Goal: Task Accomplishment & Management: Complete application form

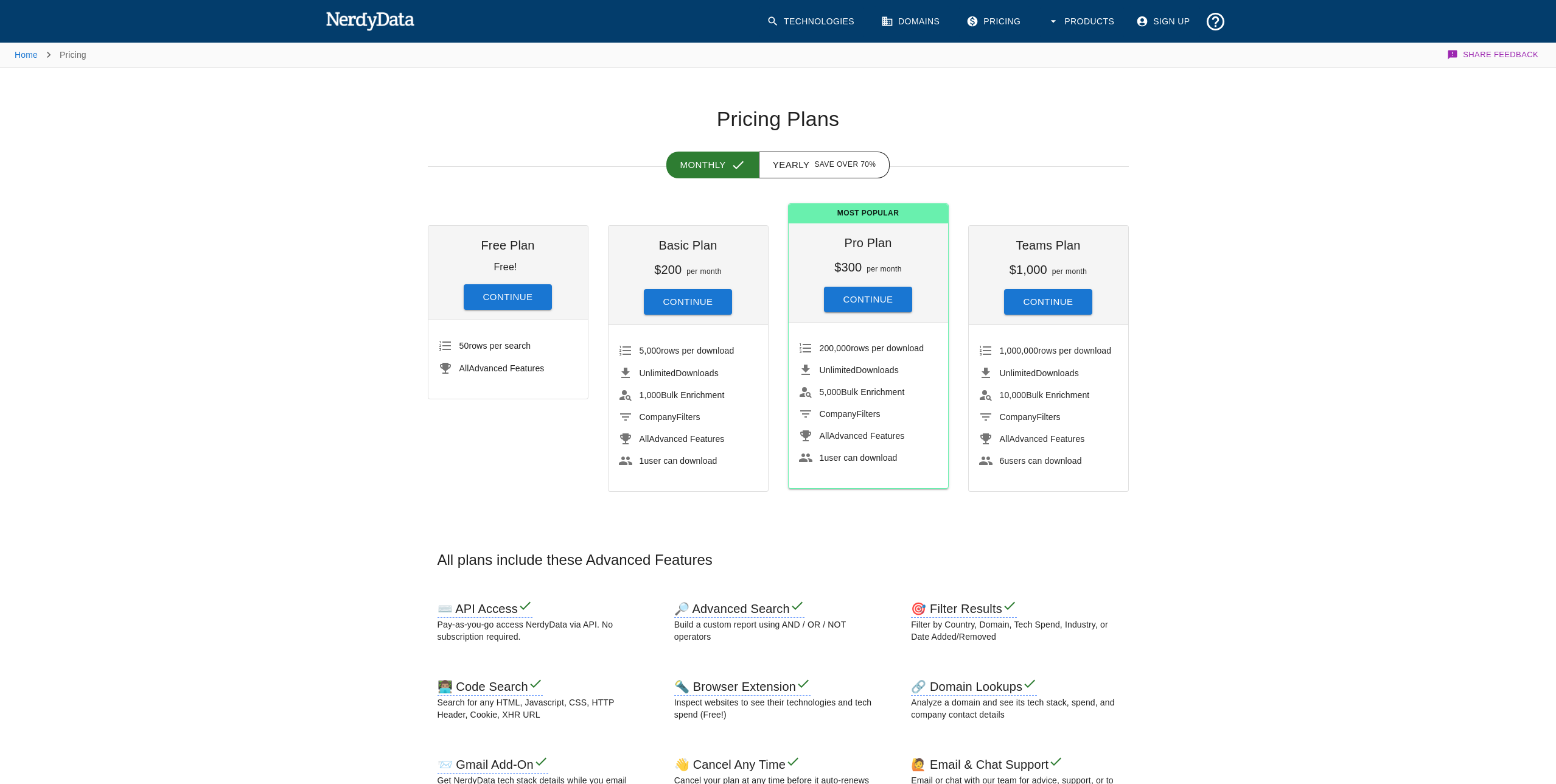
click at [1160, 20] on link "Sign Up" at bounding box center [1164, 21] width 71 height 31
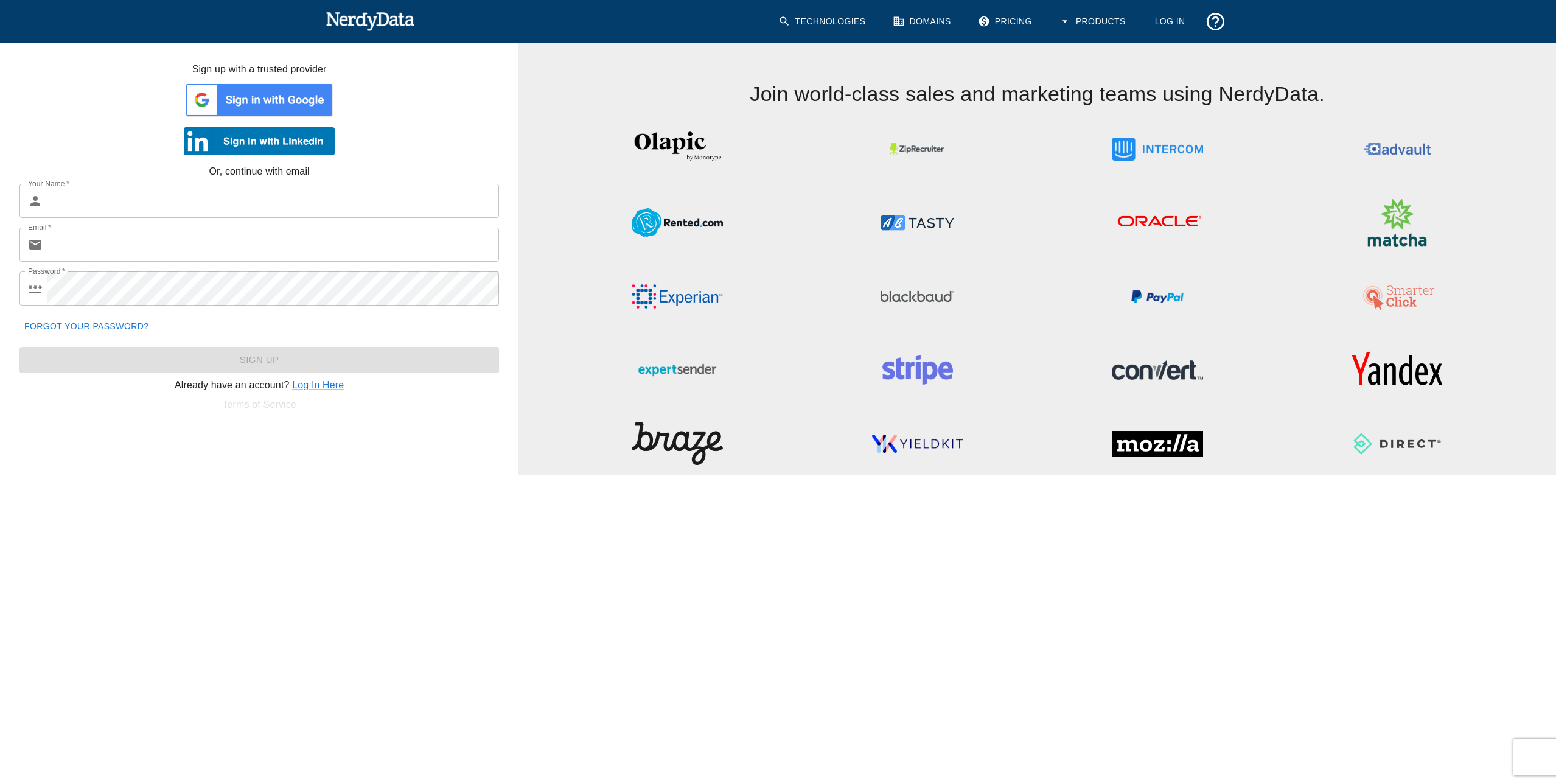
click at [259, 100] on img at bounding box center [259, 100] width 151 height 37
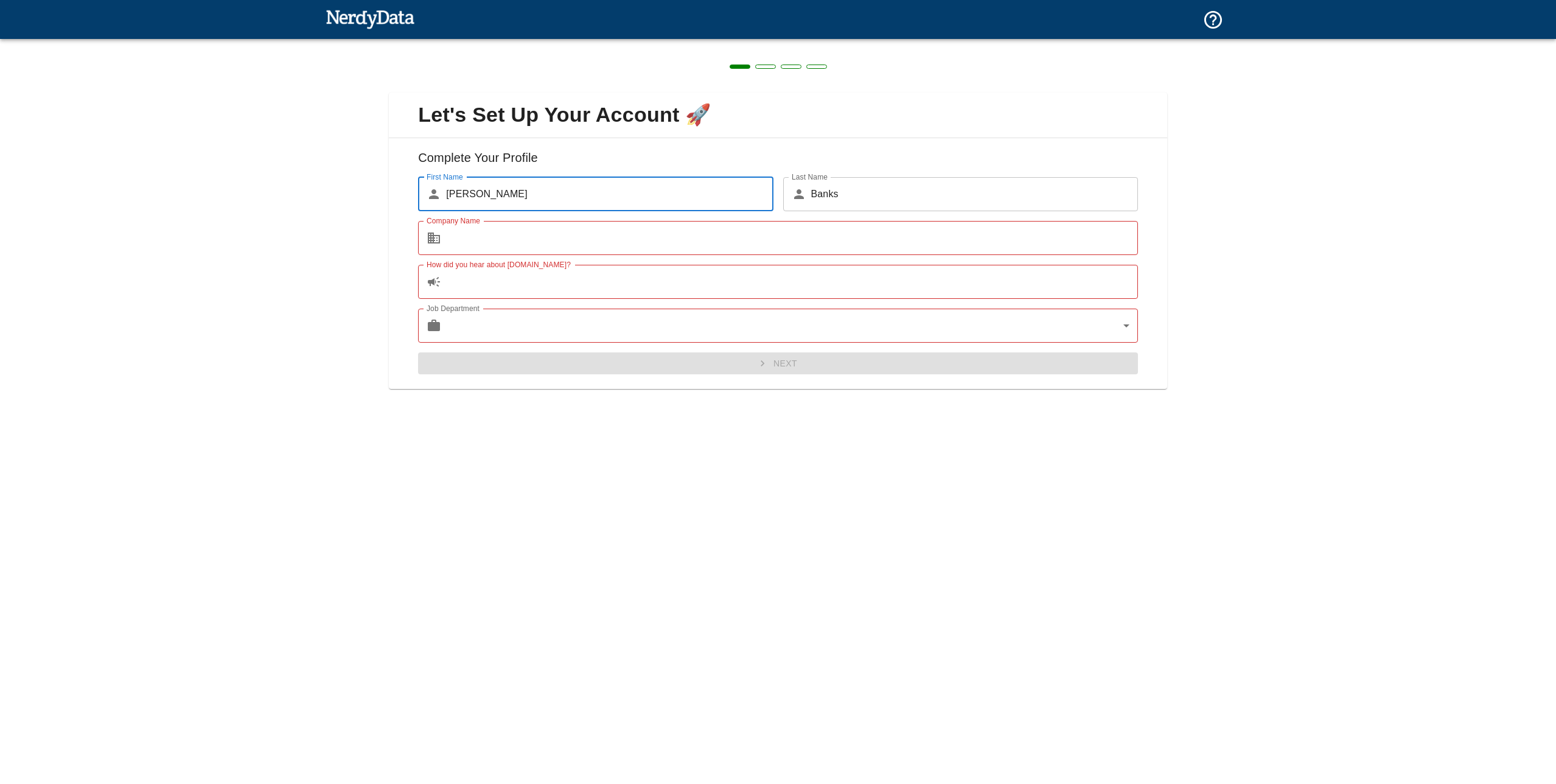
click at [678, 242] on input "Company Name" at bounding box center [792, 238] width 692 height 34
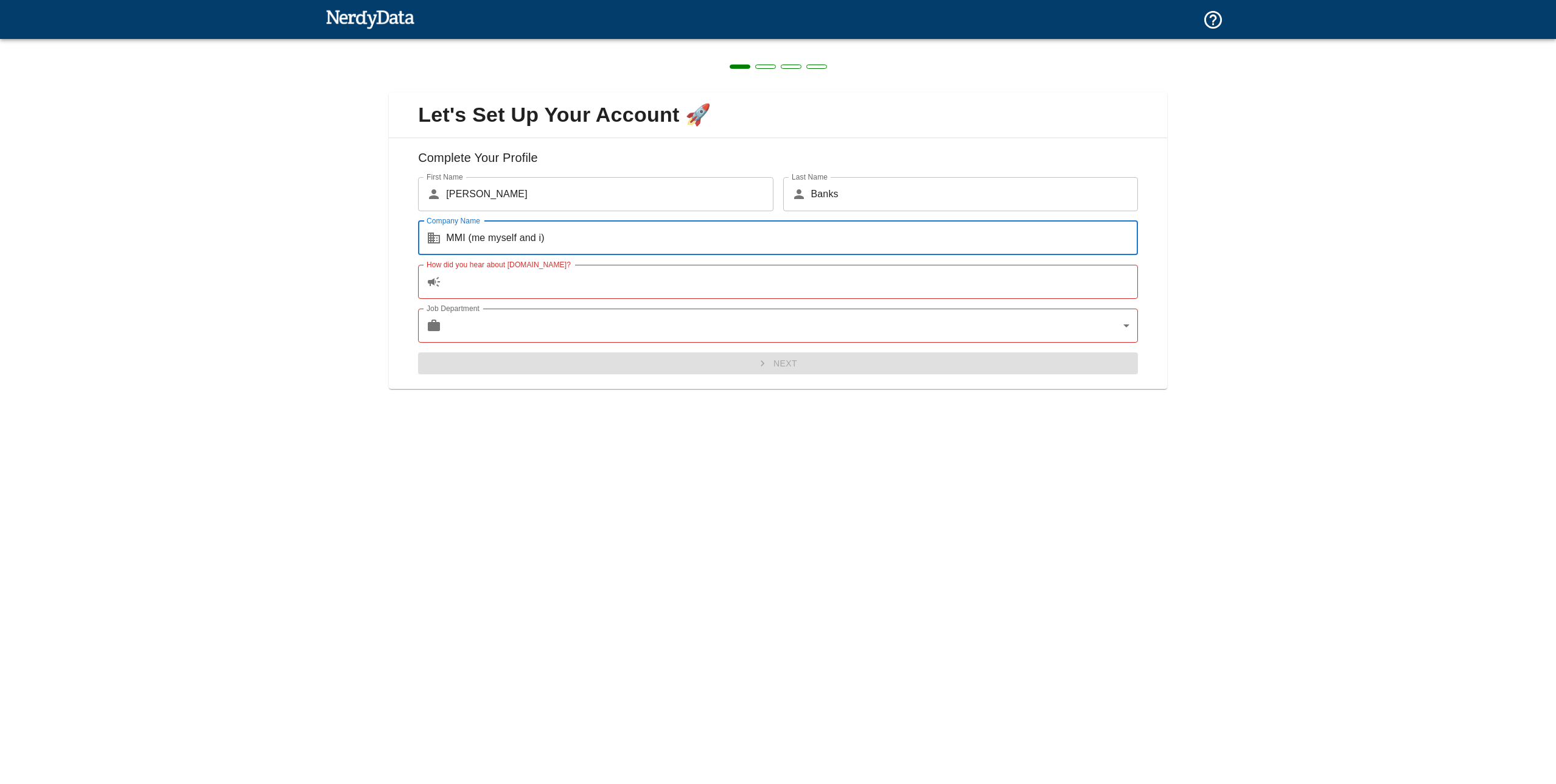
type input "MMI (me myself and i)"
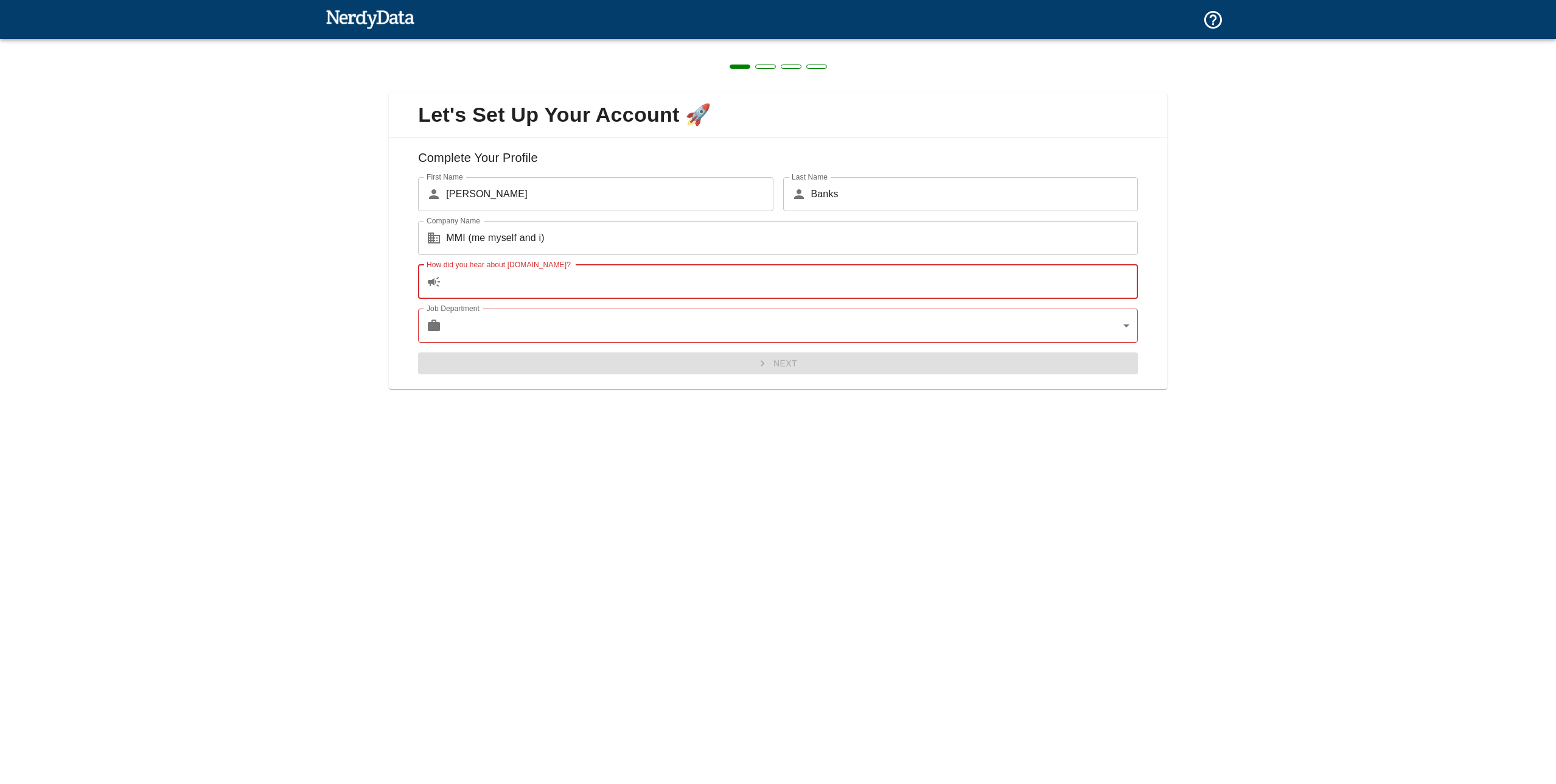
click at [617, 277] on input "How did you hear about [DOMAIN_NAME]?" at bounding box center [792, 281] width 692 height 34
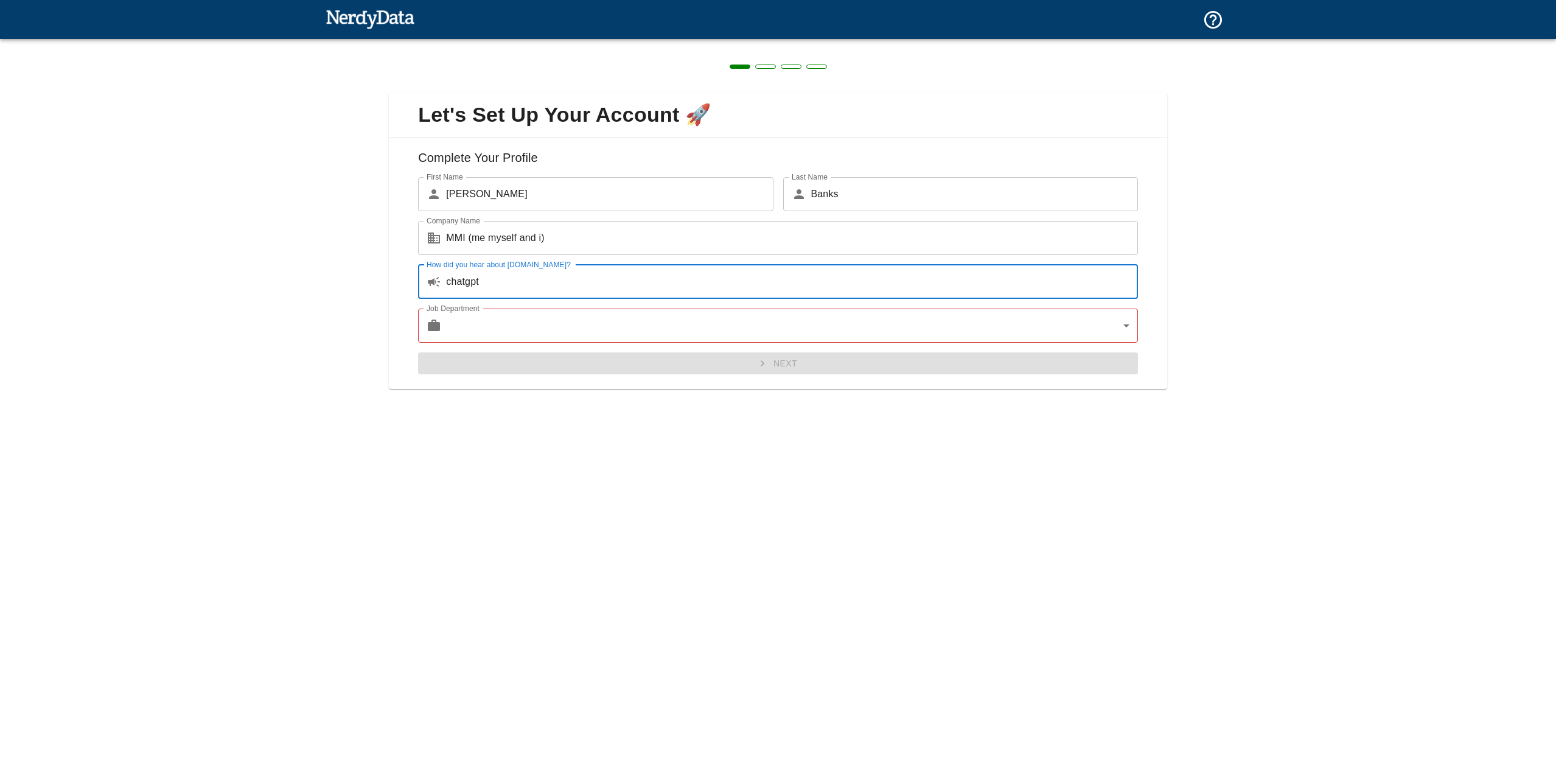
type input "chatgpt"
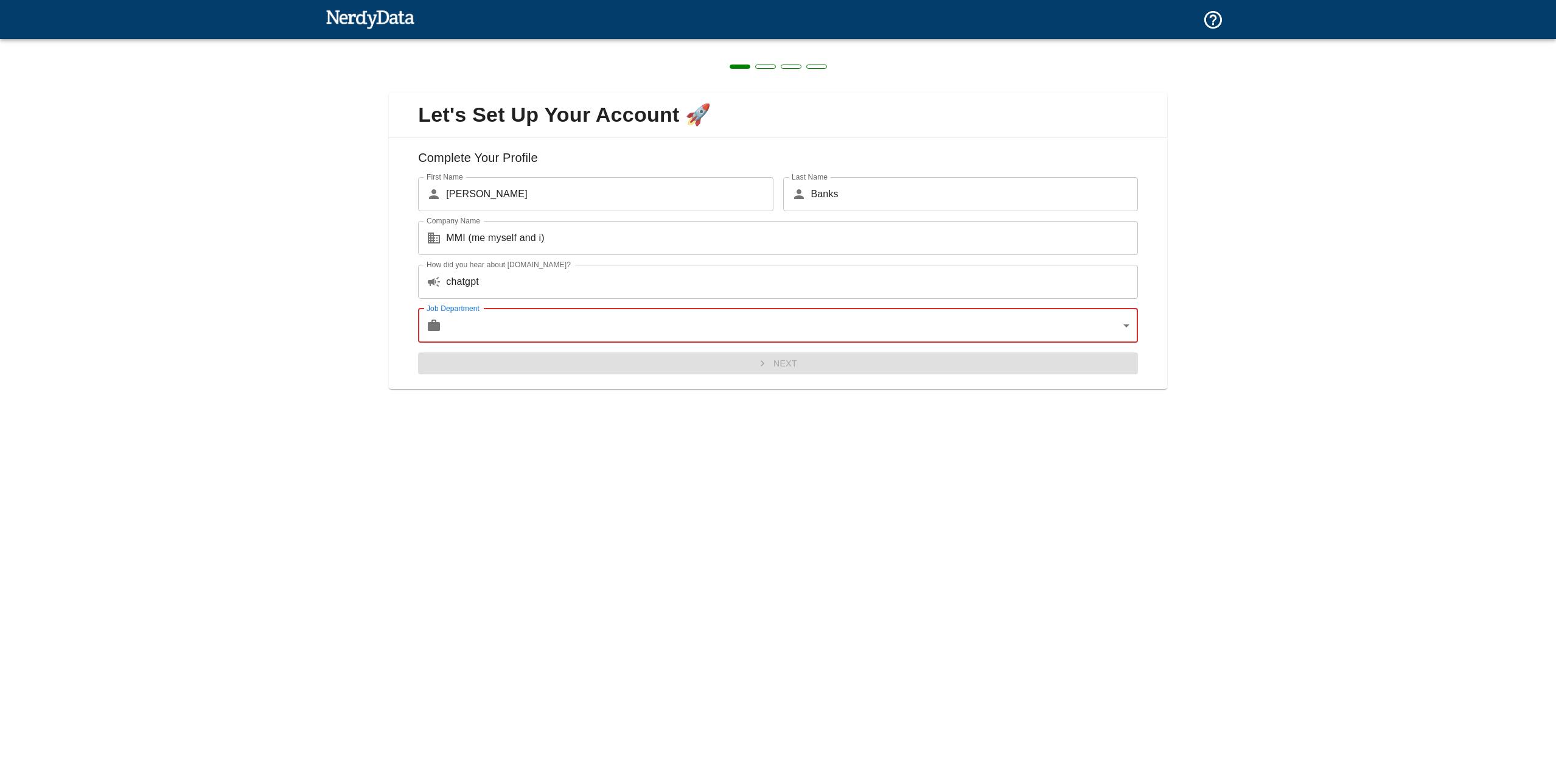
click at [600, 43] on body "Technologies Domains Pricing Products Create a Report Create a list of websites…" at bounding box center [778, 21] width 1556 height 43
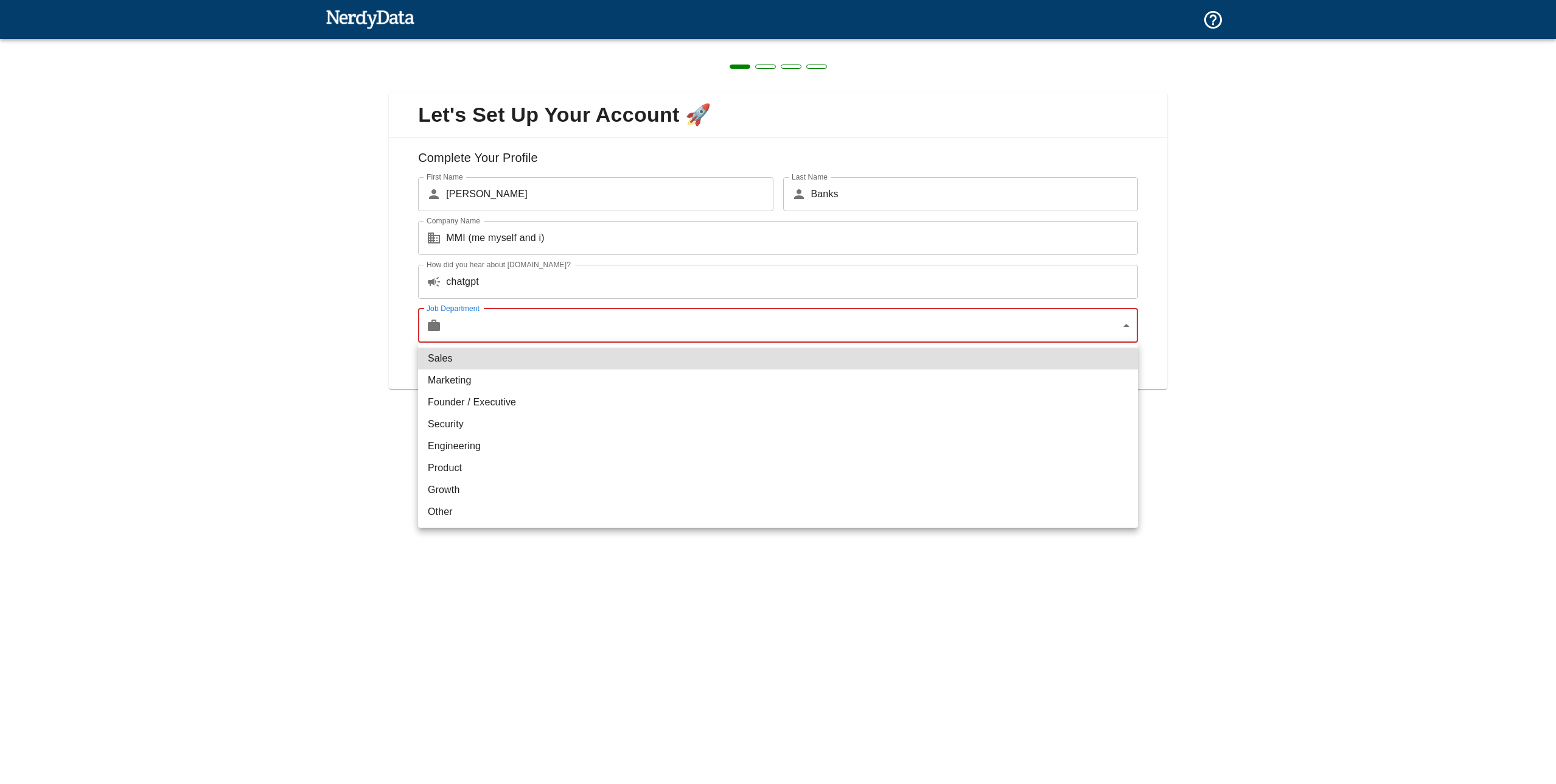
click at [505, 446] on li "Engineering" at bounding box center [778, 446] width 720 height 22
type input "engineering"
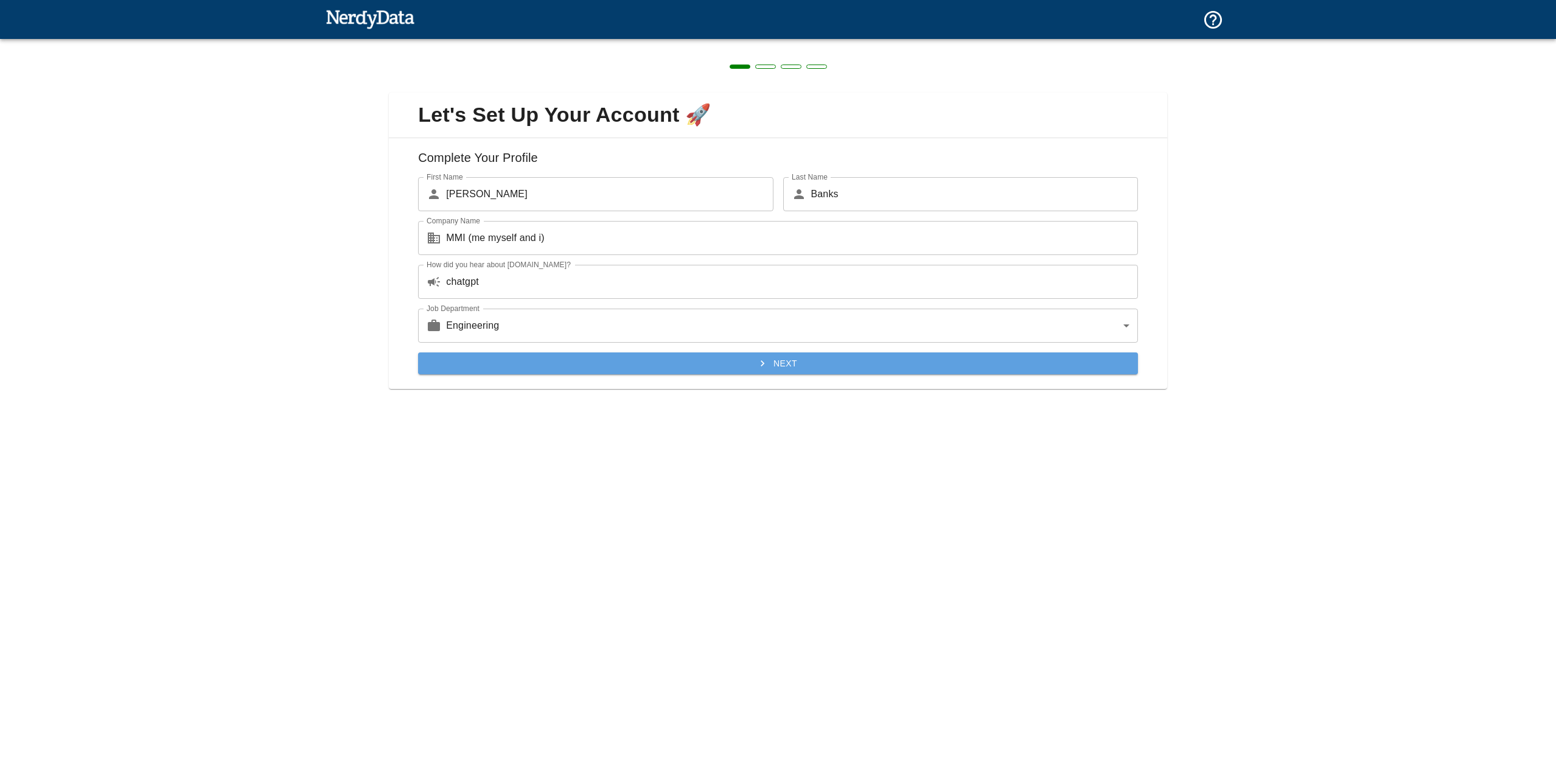
click at [561, 372] on button "Next" at bounding box center [778, 363] width 720 height 23
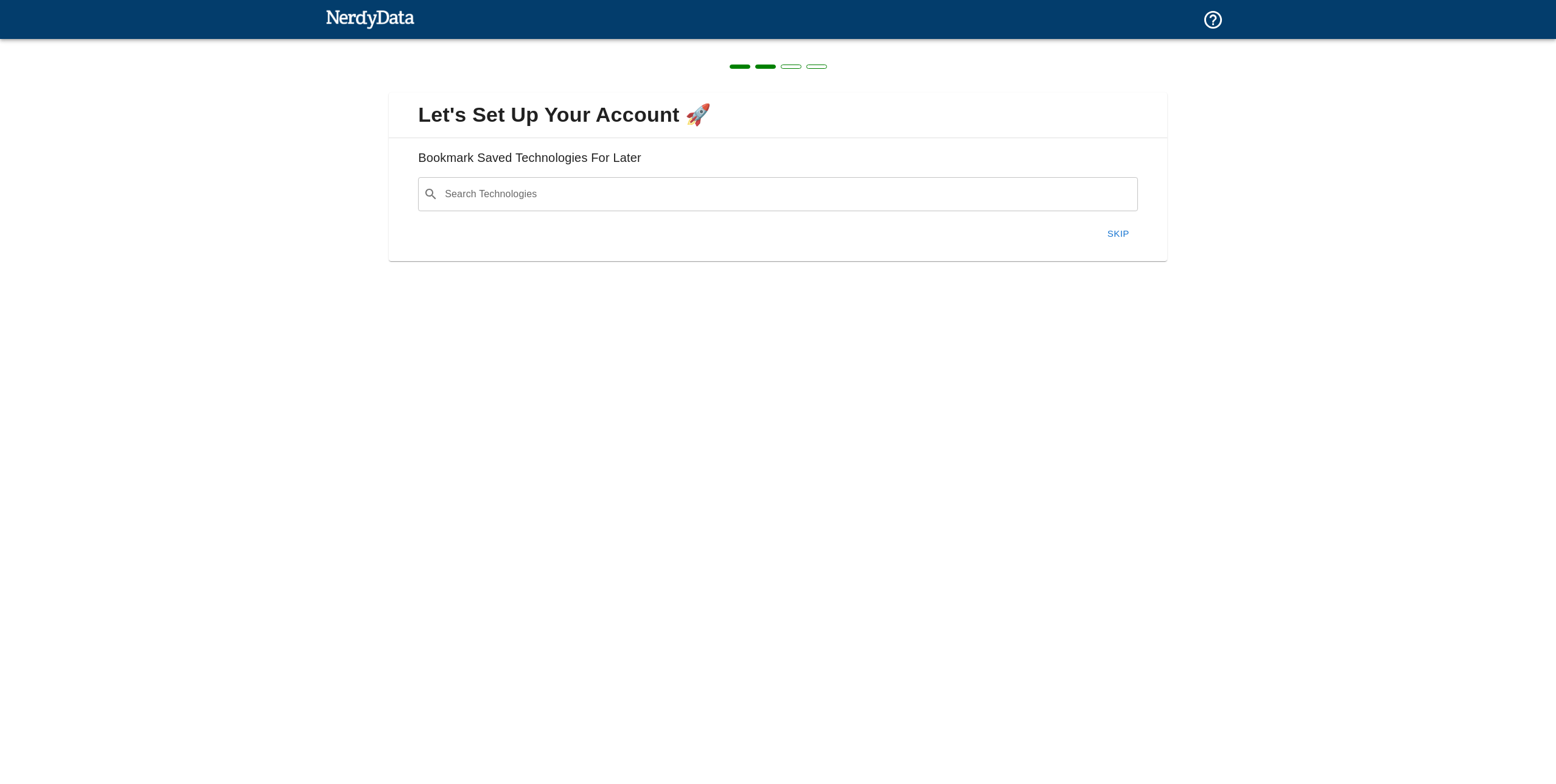
click at [586, 206] on div "​ Search Technologies" at bounding box center [778, 193] width 720 height 34
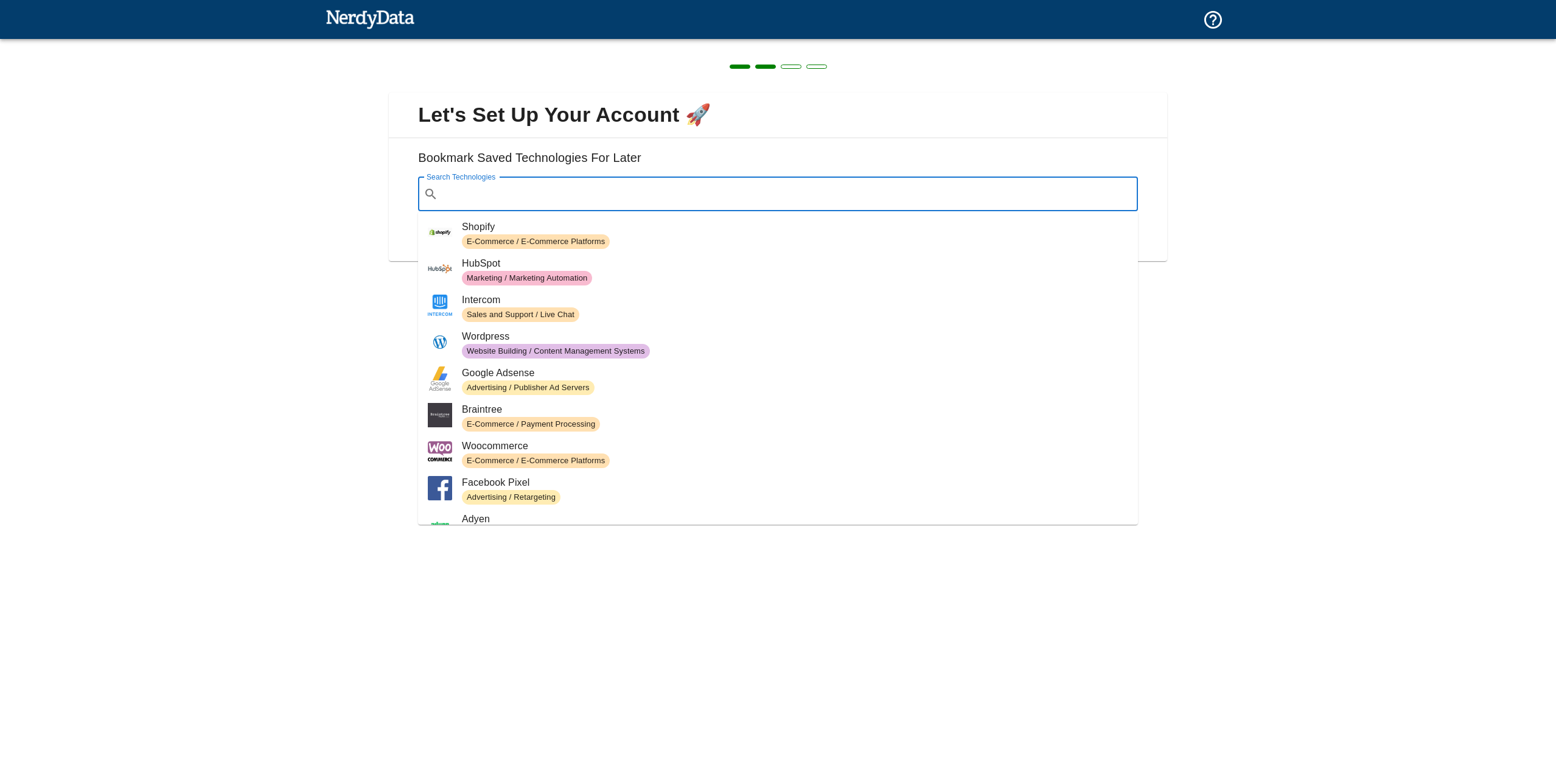
click at [572, 234] on div "E-Commerce / E-Commerce Platforms" at bounding box center [536, 242] width 148 height 15
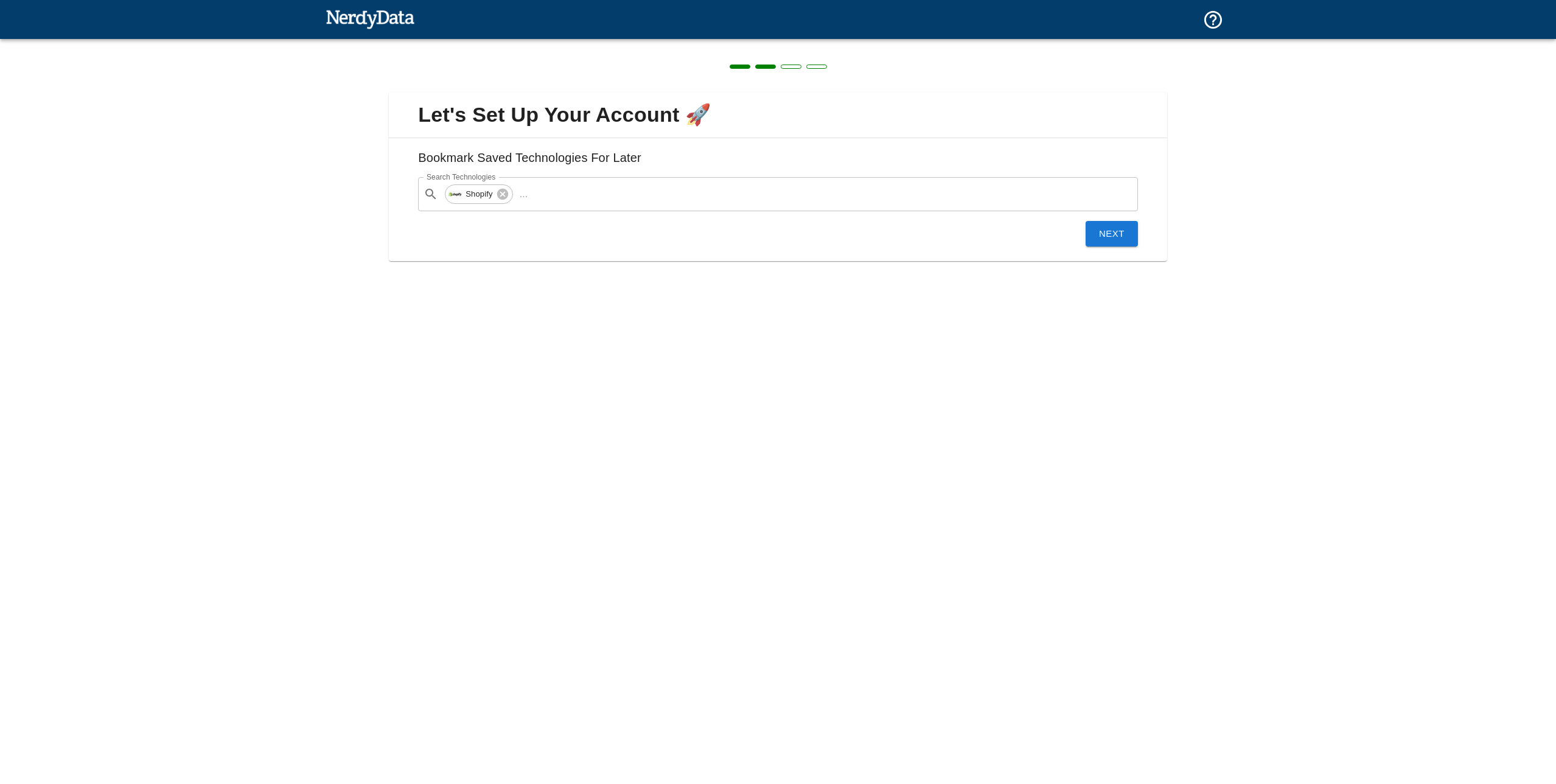
click at [1120, 230] on button "Next" at bounding box center [1111, 234] width 53 height 26
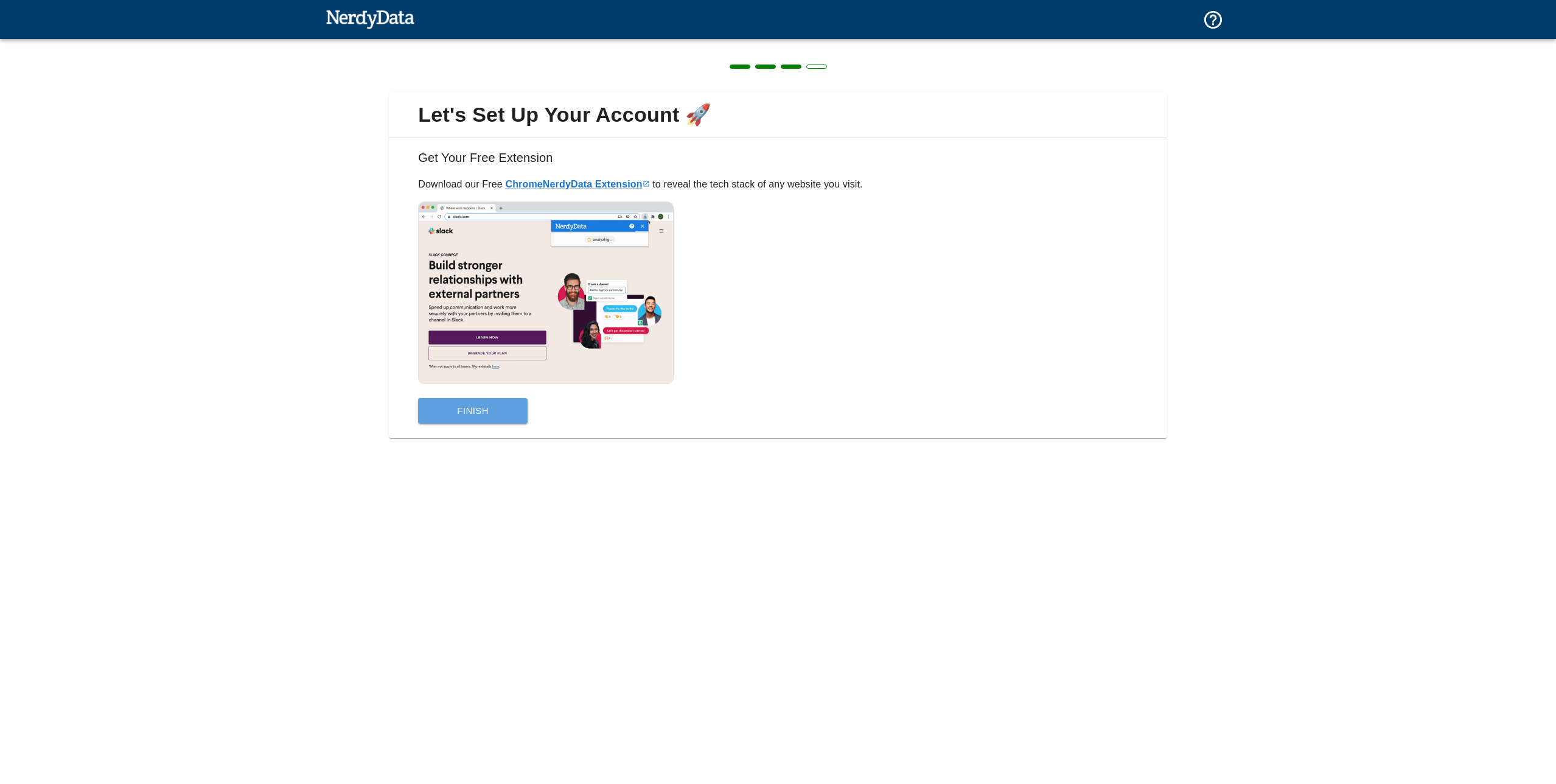
click at [496, 415] on button "Finish" at bounding box center [472, 410] width 109 height 26
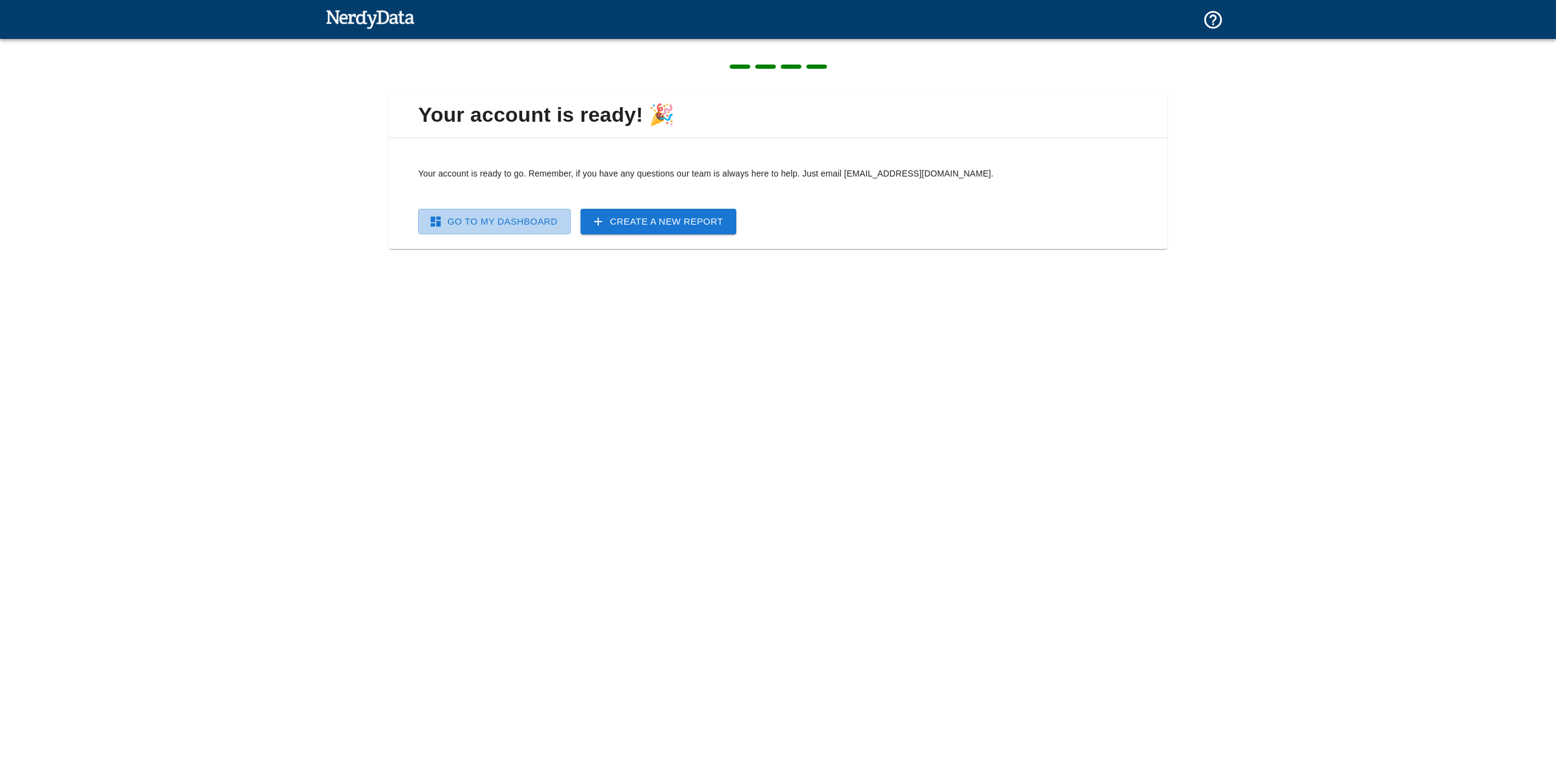
click at [503, 231] on link "Go To My Dashboard" at bounding box center [494, 221] width 153 height 26
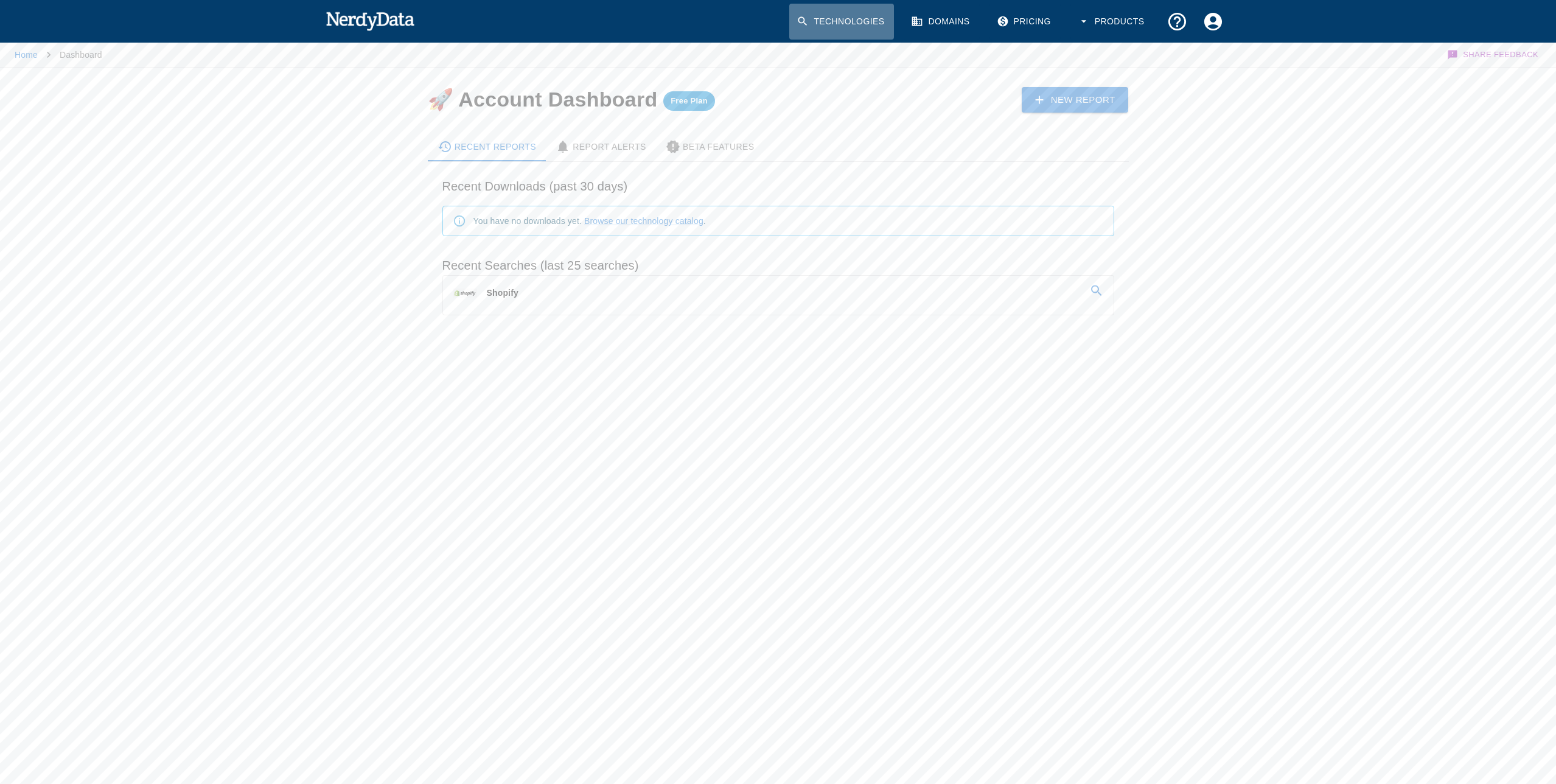
click at [849, 24] on link "Technologies" at bounding box center [841, 21] width 104 height 36
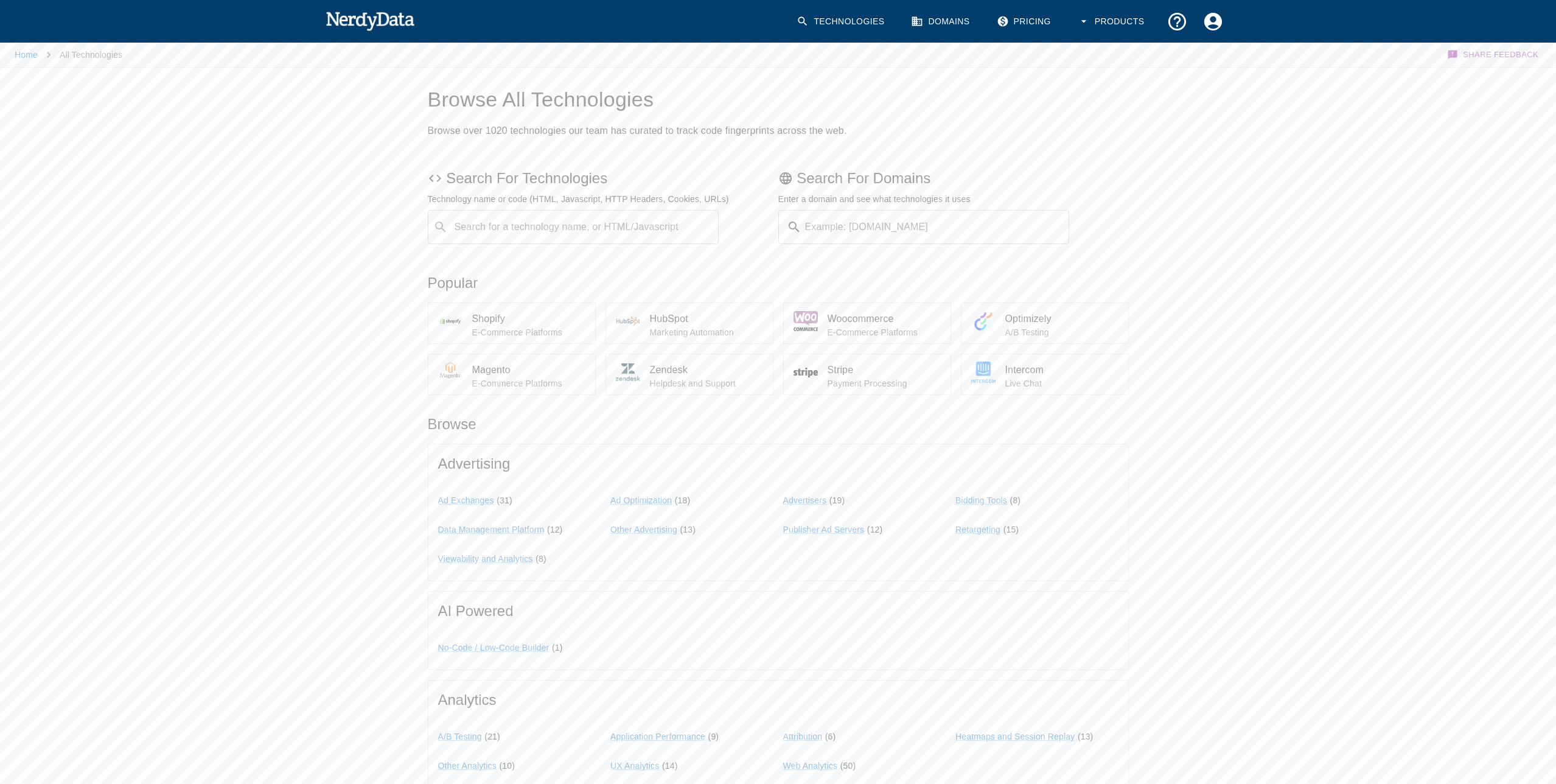
click at [510, 332] on p "E-Commerce Platforms" at bounding box center [529, 332] width 113 height 13
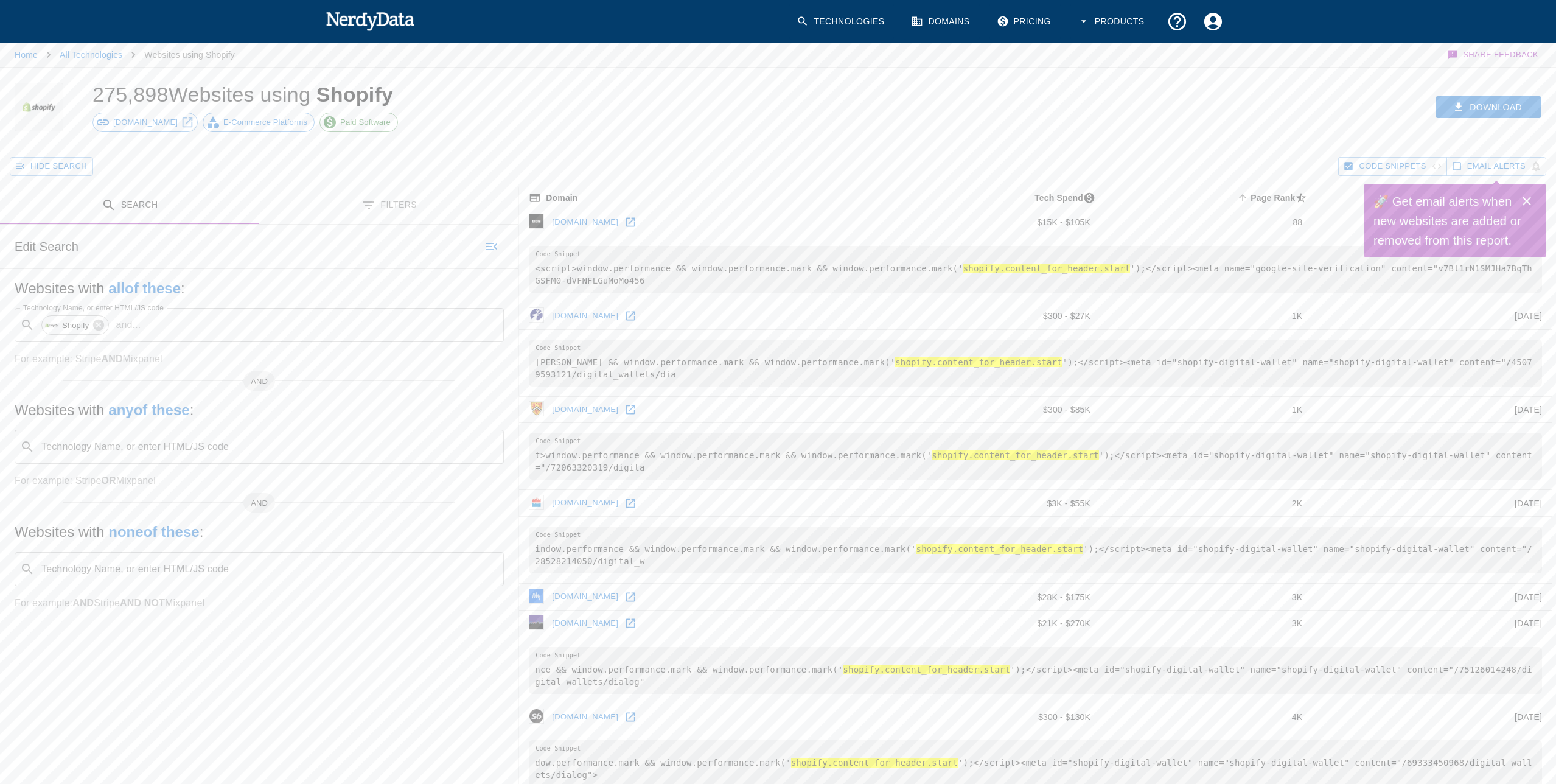
click at [1531, 202] on icon "Close" at bounding box center [1527, 202] width 15 height 15
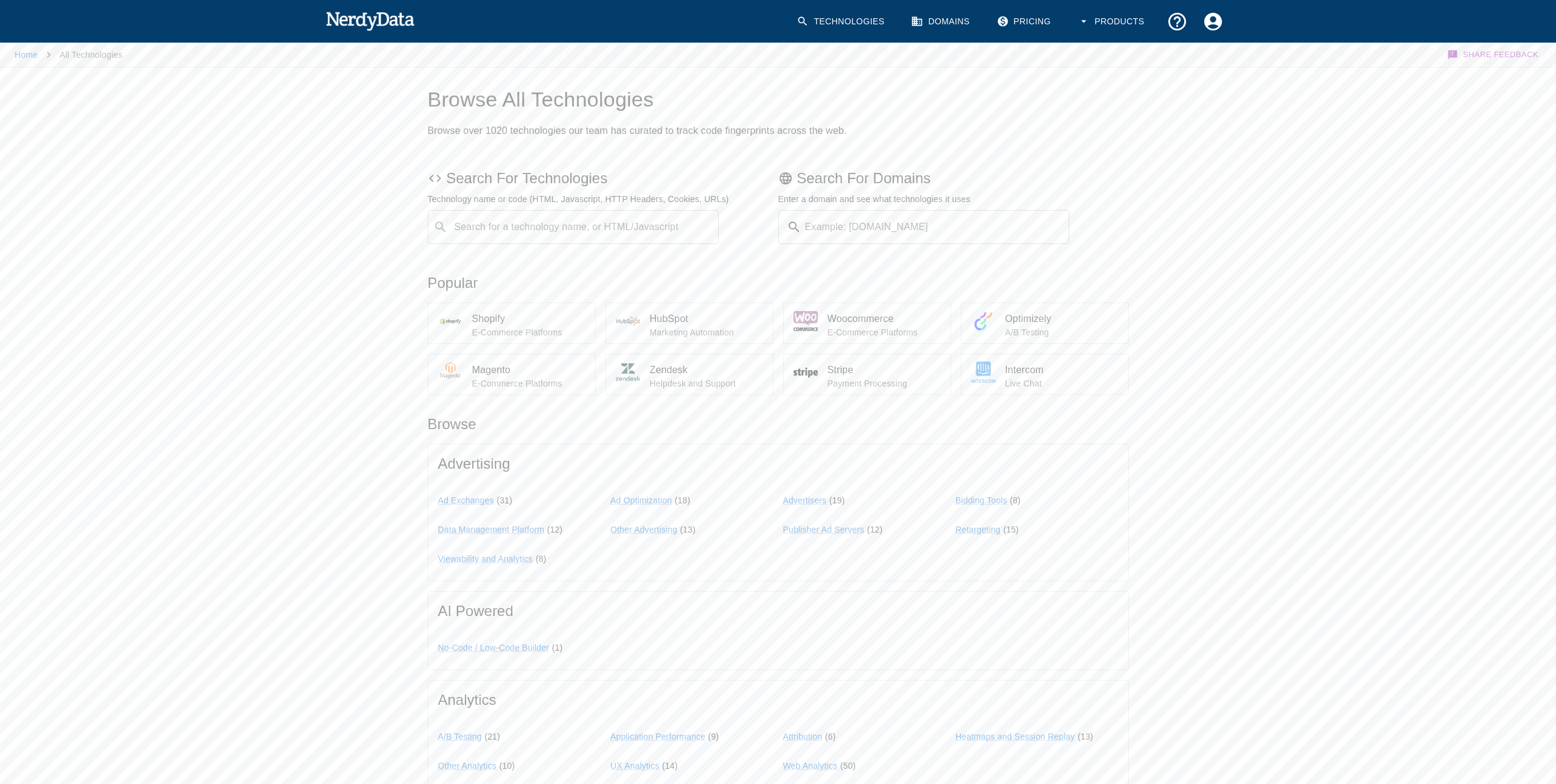
click at [941, 16] on link "Domains" at bounding box center [941, 21] width 75 height 36
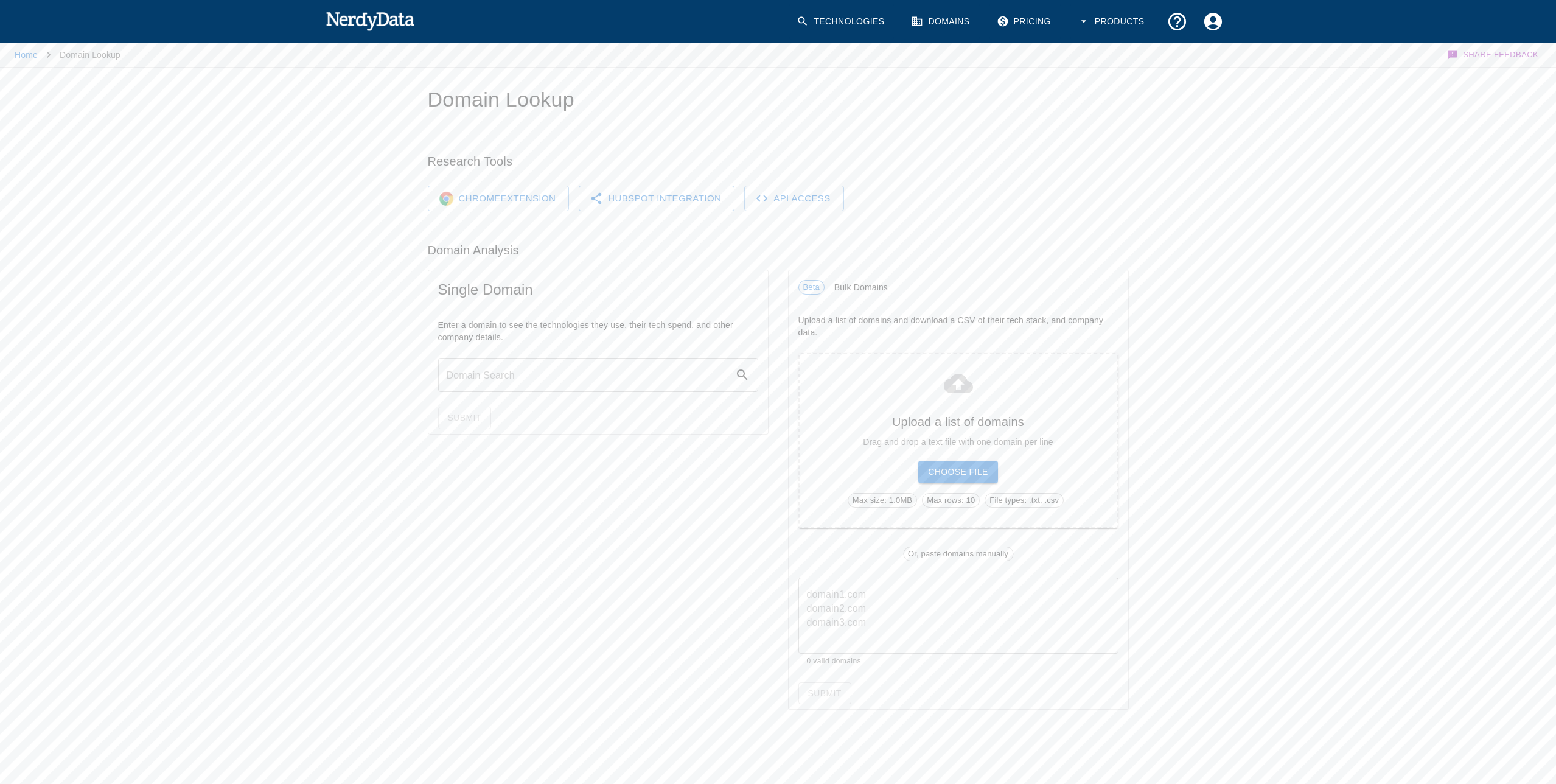
click at [846, 12] on link "Technologies" at bounding box center [841, 21] width 104 height 36
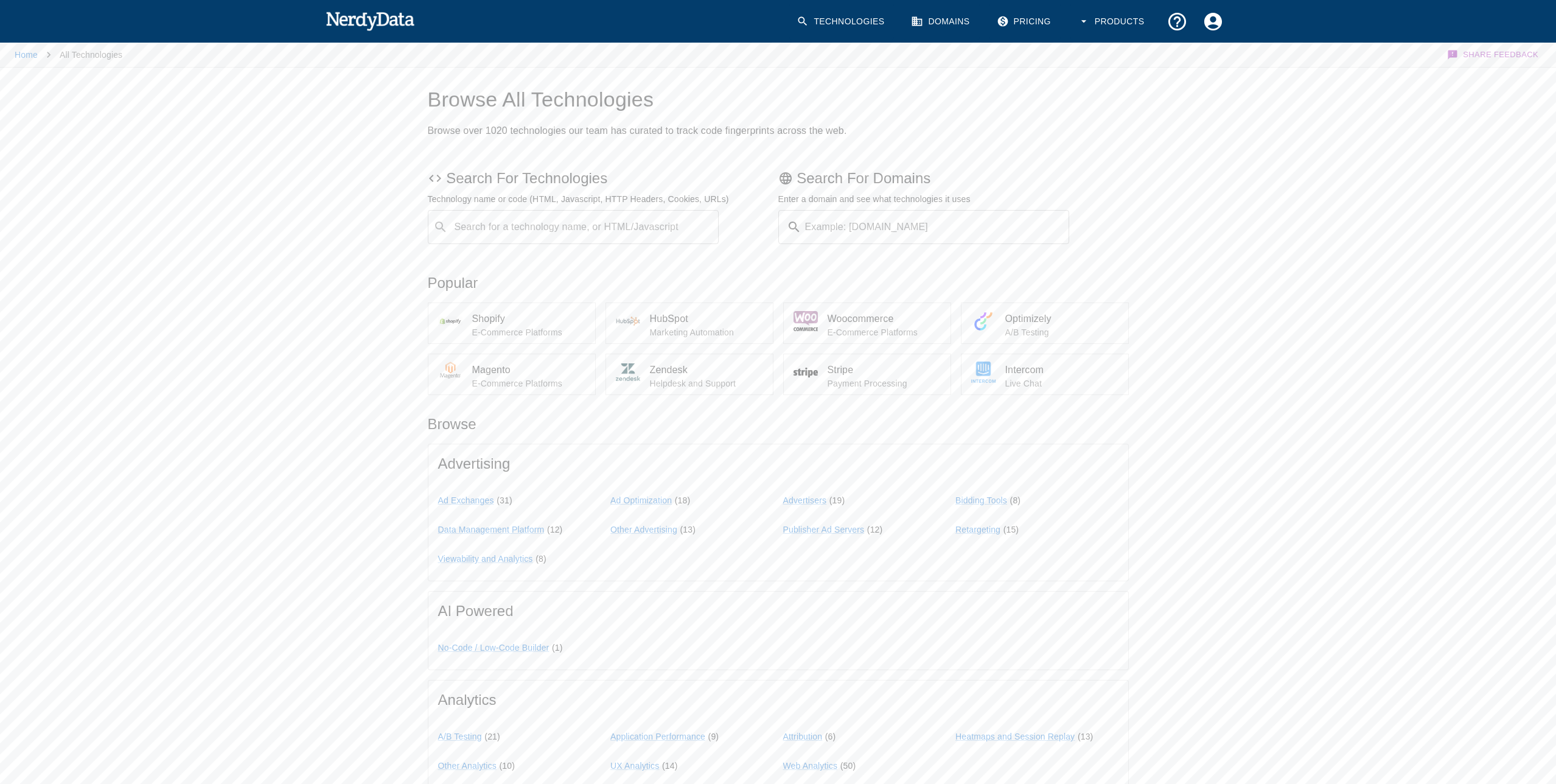
click at [506, 330] on p "E-Commerce Platforms" at bounding box center [529, 332] width 113 height 13
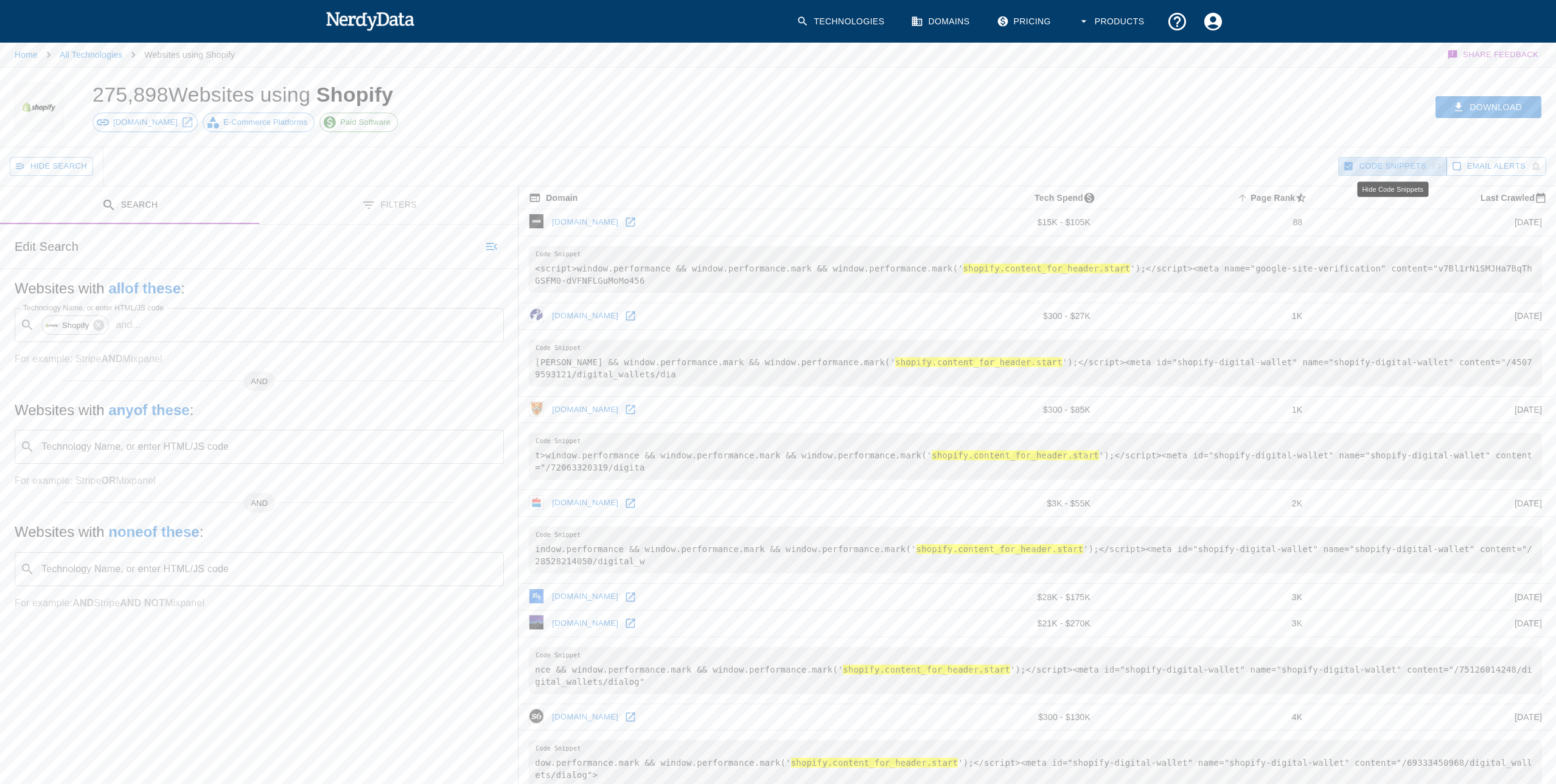
click at [1392, 165] on span "Code Snippets" at bounding box center [1392, 166] width 67 height 14
